Goal: Transaction & Acquisition: Purchase product/service

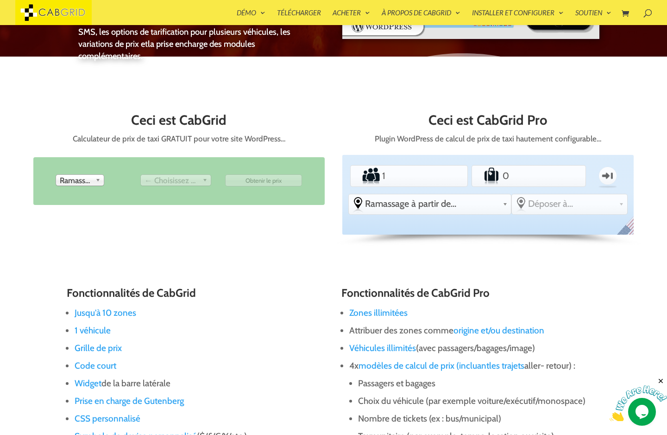
scroll to position [363, 0]
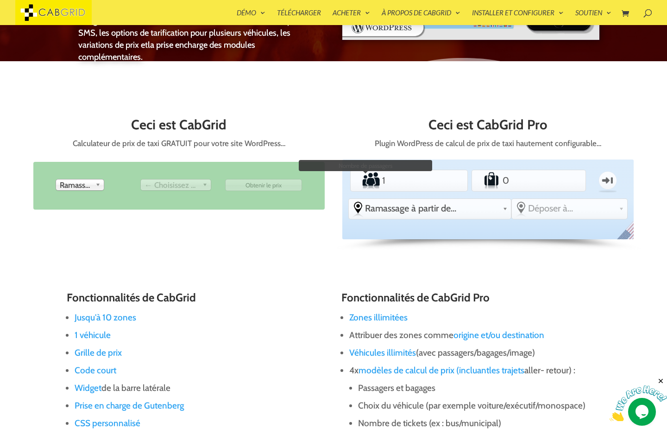
click at [380, 180] on label "Passagers" at bounding box center [366, 180] width 29 height 19
click at [381, 180] on input "1" at bounding box center [409, 180] width 57 height 19
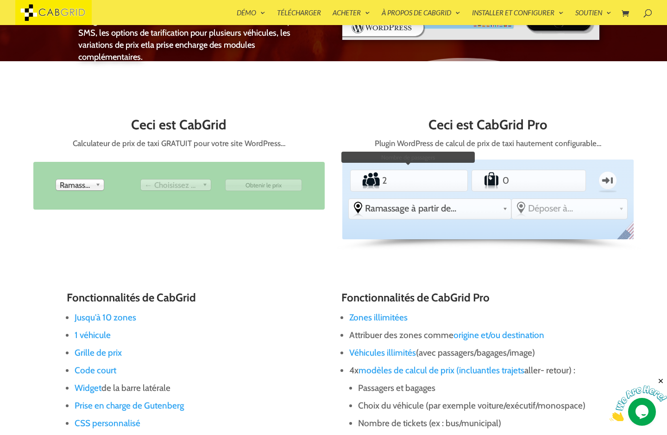
click at [433, 178] on input "2" at bounding box center [409, 180] width 57 height 19
type input "1"
click at [432, 185] on input "1" at bounding box center [409, 180] width 57 height 19
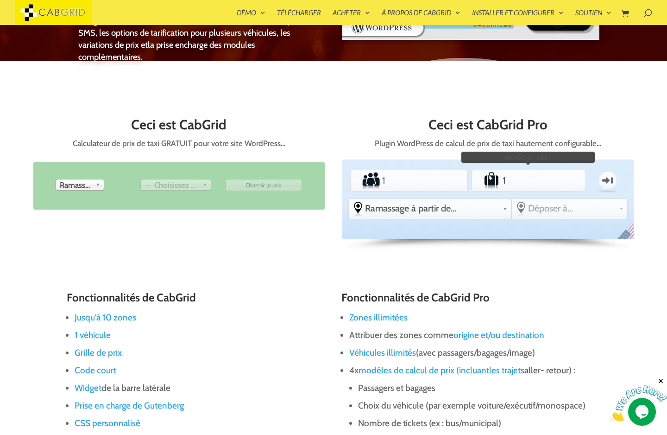
click at [555, 180] on input "1" at bounding box center [529, 180] width 56 height 19
type input "2"
click at [554, 177] on input "2" at bounding box center [529, 180] width 56 height 19
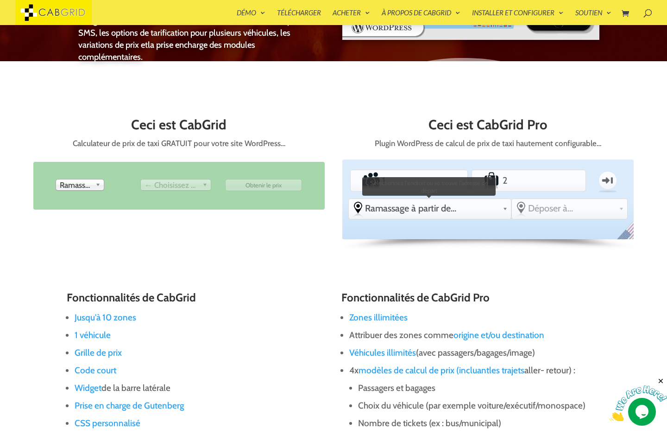
click at [434, 210] on font "Ramassage à partir de..." at bounding box center [410, 208] width 91 height 11
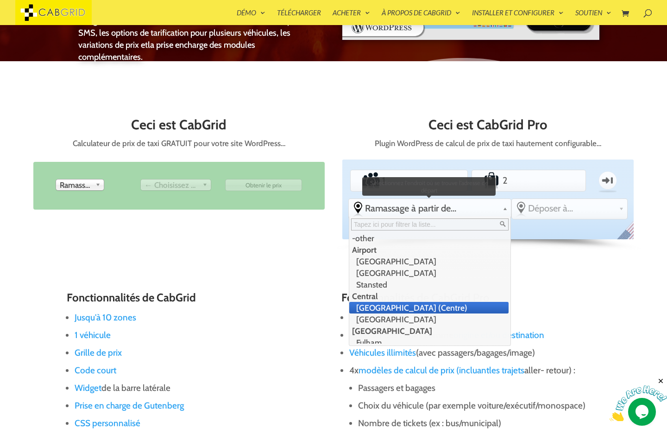
click at [402, 307] on li "London (Centre)" at bounding box center [428, 308] width 159 height 12
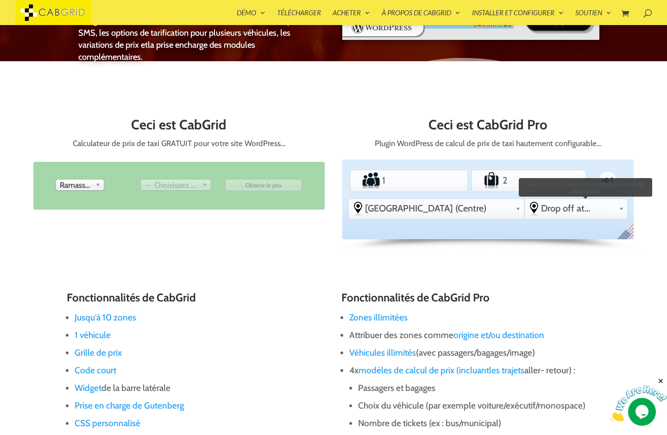
click at [580, 209] on span "Drop off at..." at bounding box center [578, 208] width 75 height 11
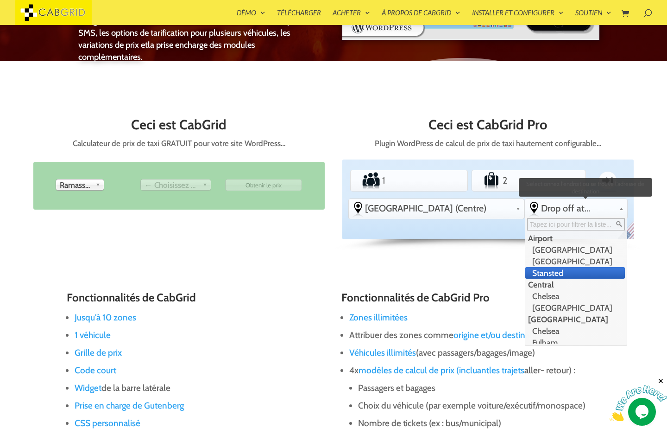
scroll to position [139, 0]
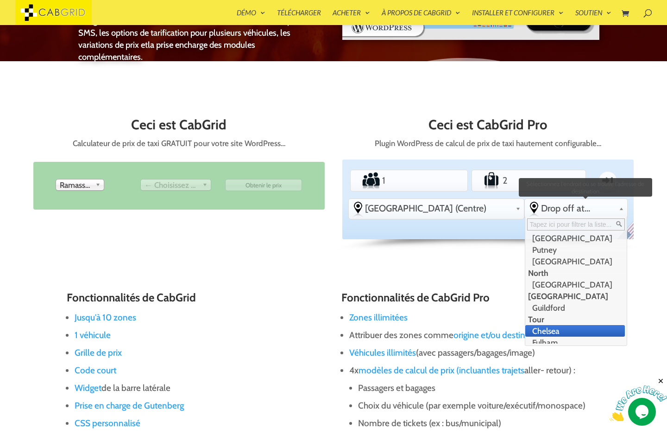
click at [539, 330] on li "Chelsea" at bounding box center [576, 331] width 100 height 12
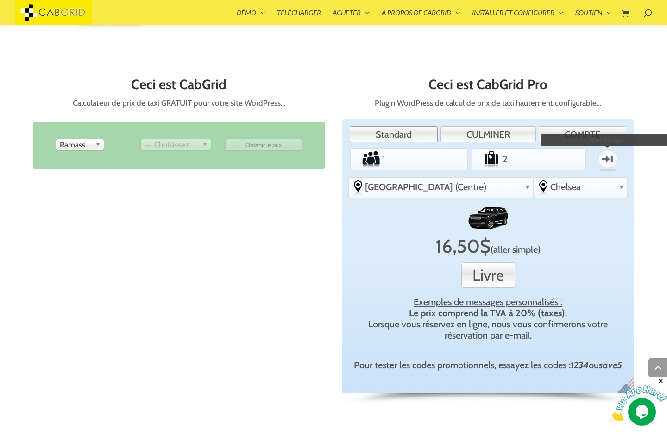
scroll to position [400, 0]
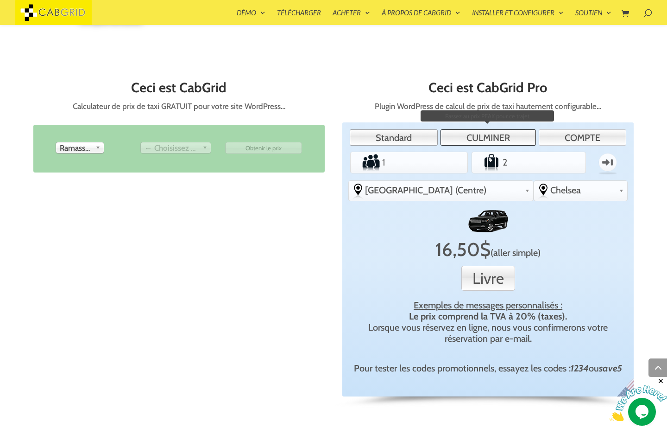
click at [476, 140] on font "CULMINER" at bounding box center [489, 137] width 44 height 11
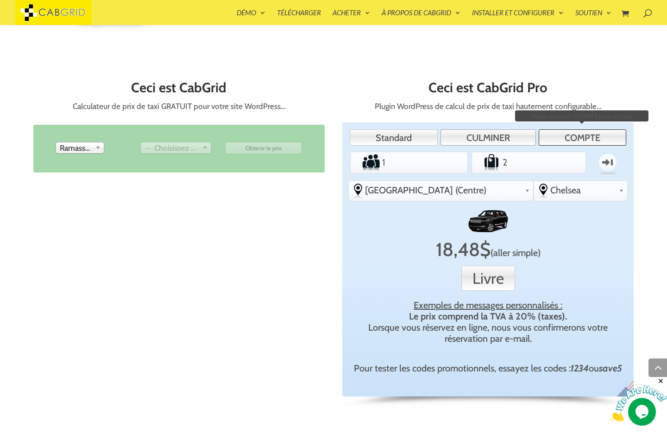
click at [592, 136] on font "COMPTE" at bounding box center [583, 137] width 36 height 11
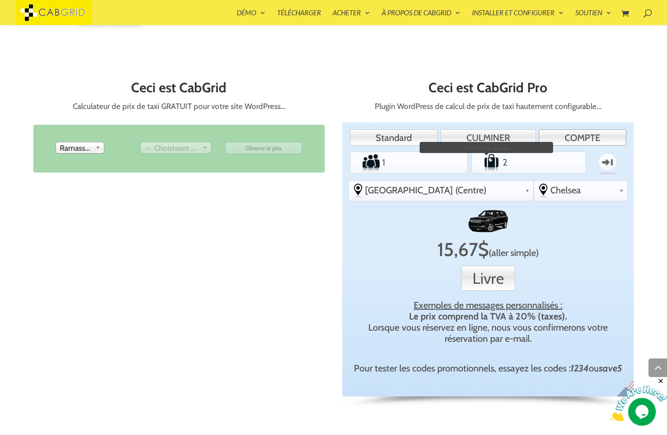
click at [500, 155] on label "Bagage" at bounding box center [487, 162] width 28 height 19
click at [501, 155] on input "2" at bounding box center [529, 162] width 56 height 19
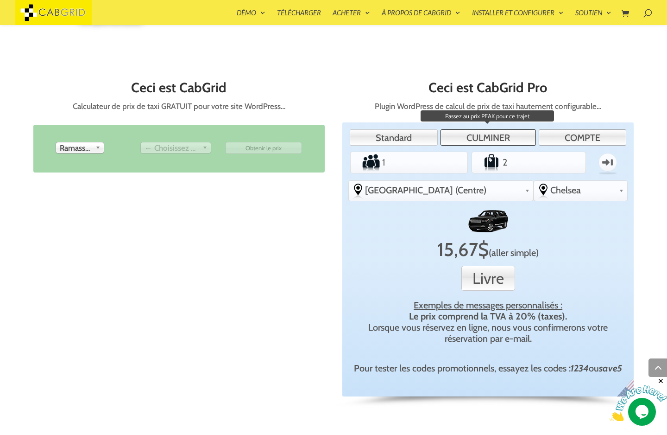
click at [498, 143] on font "CULMINER" at bounding box center [489, 137] width 44 height 11
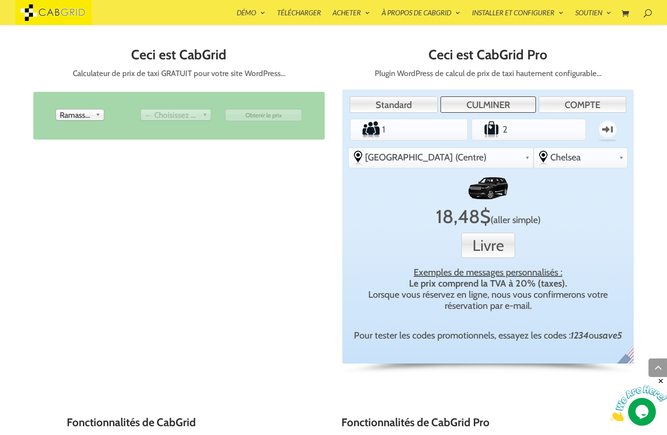
scroll to position [438, 0]
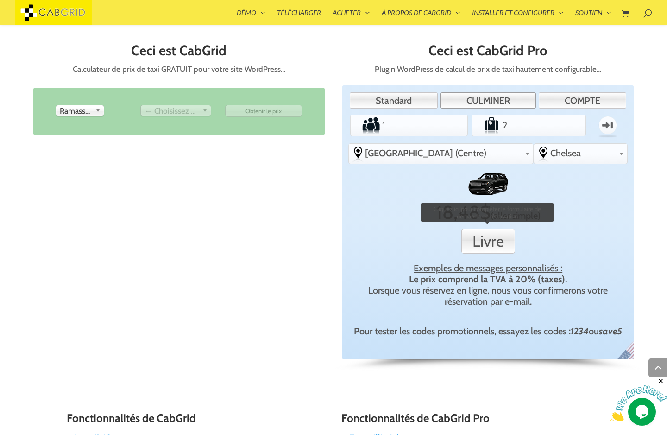
click at [494, 242] on font "Livre" at bounding box center [489, 241] width 32 height 19
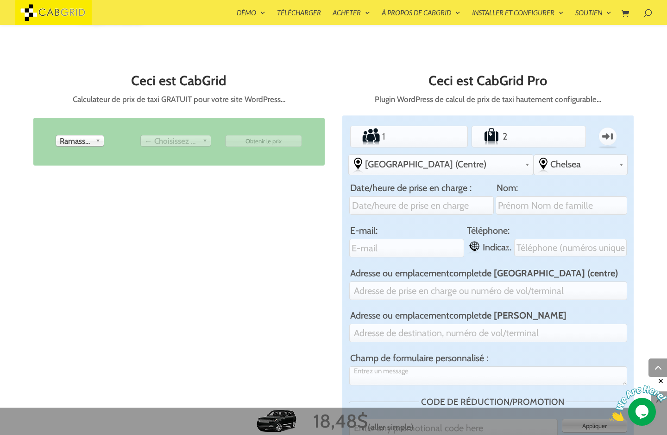
scroll to position [400, 0]
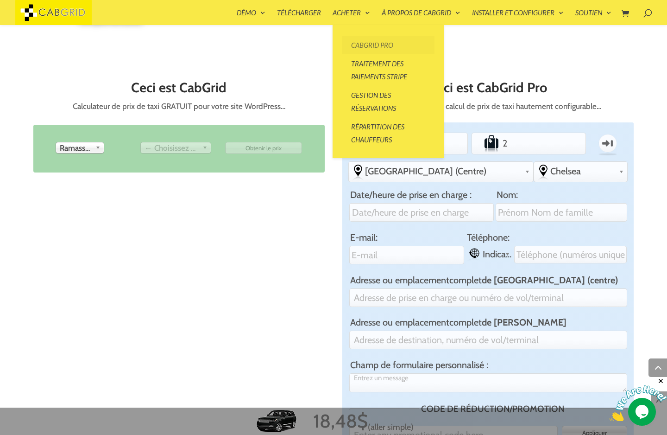
click at [384, 45] on font "CabGrid Pro" at bounding box center [372, 45] width 42 height 8
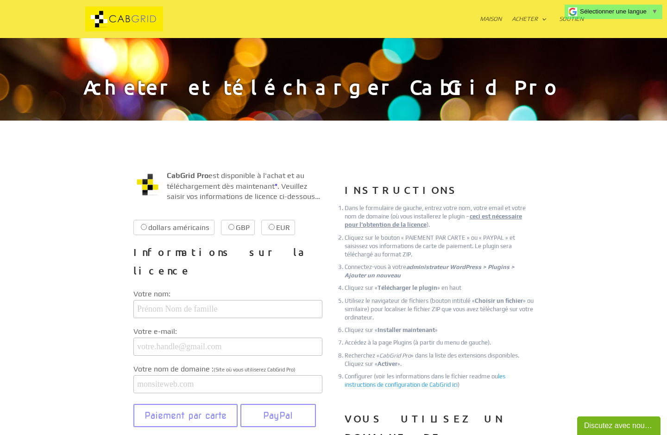
click at [269, 230] on label "EUR 38,99 € 38,99 €" at bounding box center [278, 227] width 34 height 15
click at [269, 230] on input "EUR 38,99 € 38,99 €" at bounding box center [272, 227] width 6 height 6
radio input "true"
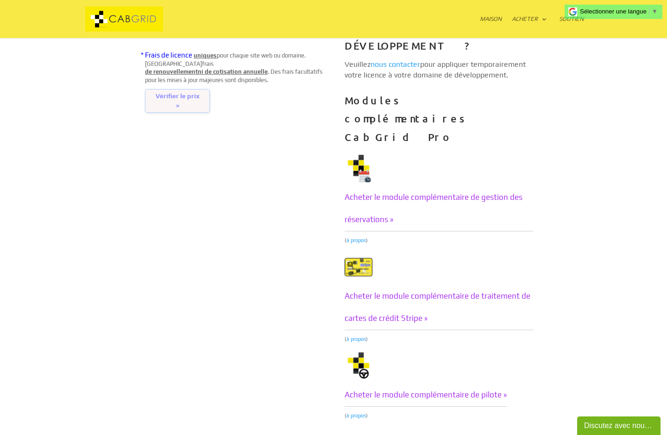
scroll to position [417, 0]
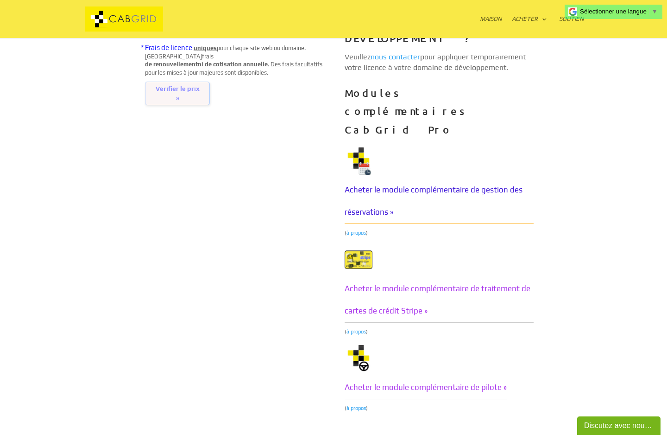
click at [464, 185] on font "Acheter le module complémentaire de gestion des réservations »" at bounding box center [434, 201] width 178 height 32
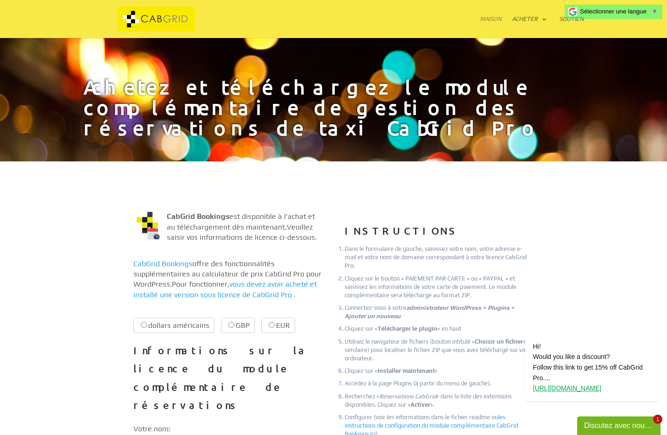
click at [495, 17] on font "Maison" at bounding box center [491, 18] width 22 height 7
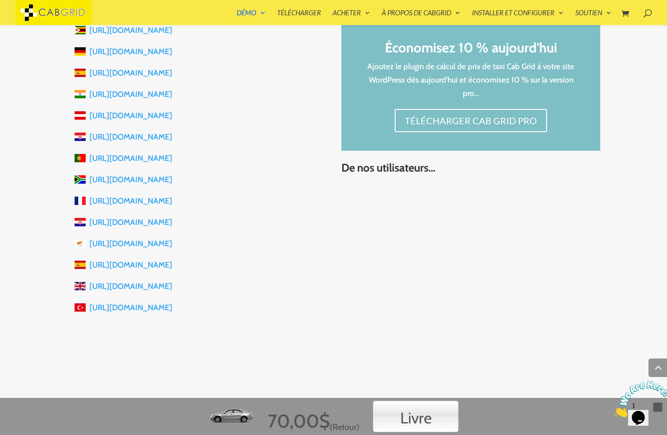
scroll to position [1038, 0]
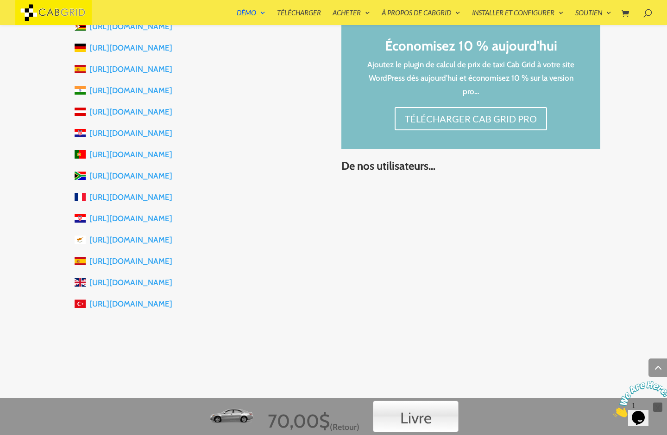
click at [163, 198] on font "[URL][DOMAIN_NAME]" at bounding box center [130, 196] width 83 height 9
click at [152, 262] on font "[URL][DOMAIN_NAME]" at bounding box center [130, 260] width 83 height 9
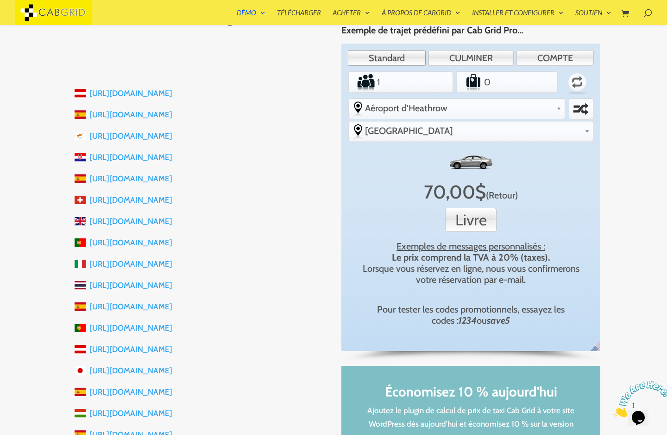
scroll to position [222, 0]
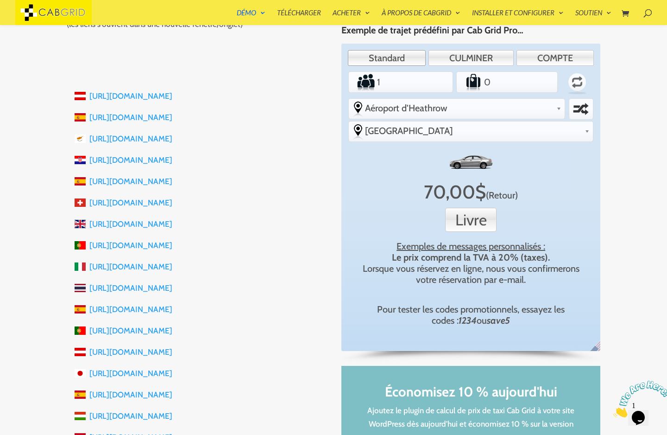
click at [112, 203] on font "[URL][DOMAIN_NAME]" at bounding box center [130, 202] width 83 height 9
